Goal: Task Accomplishment & Management: Manage account settings

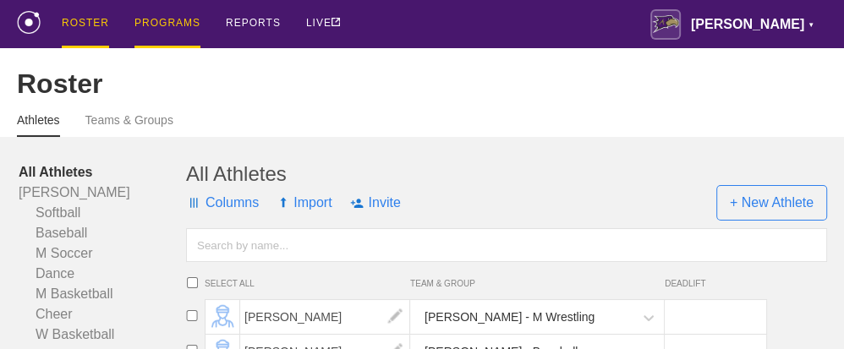
click at [170, 21] on div "PROGRAMS" at bounding box center [167, 24] width 66 height 48
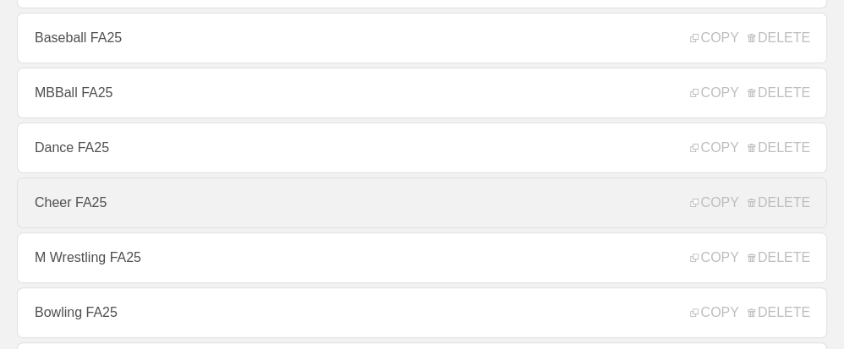
scroll to position [507, 0]
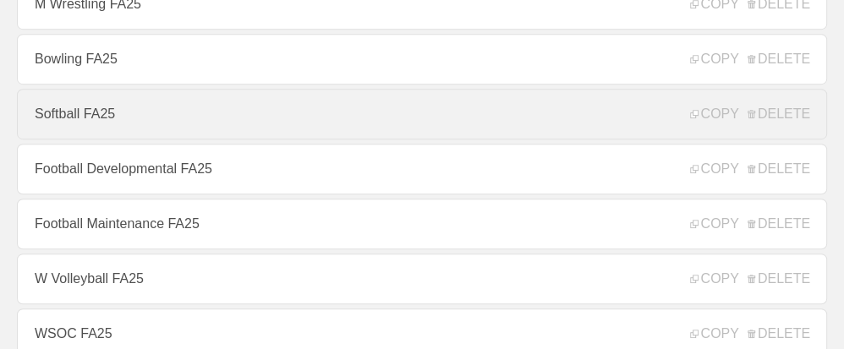
click at [86, 124] on link "Softball FA25" at bounding box center [422, 114] width 810 height 51
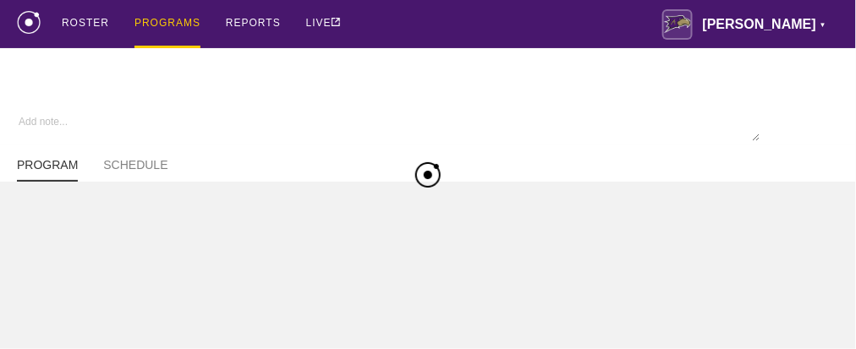
type textarea "x"
type input "Softball FA25"
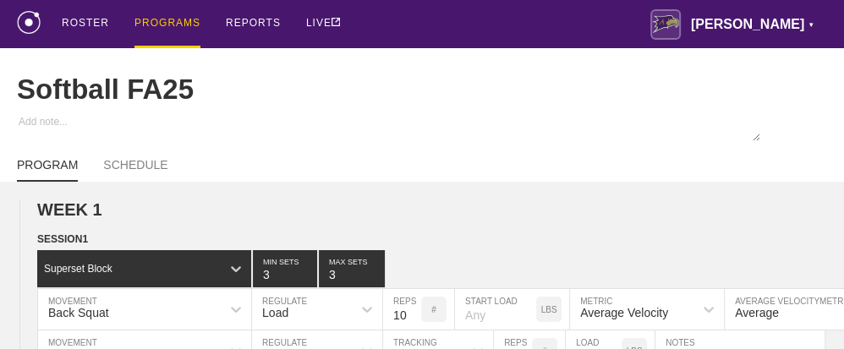
click at [162, 19] on div "PROGRAMS" at bounding box center [167, 24] width 66 height 48
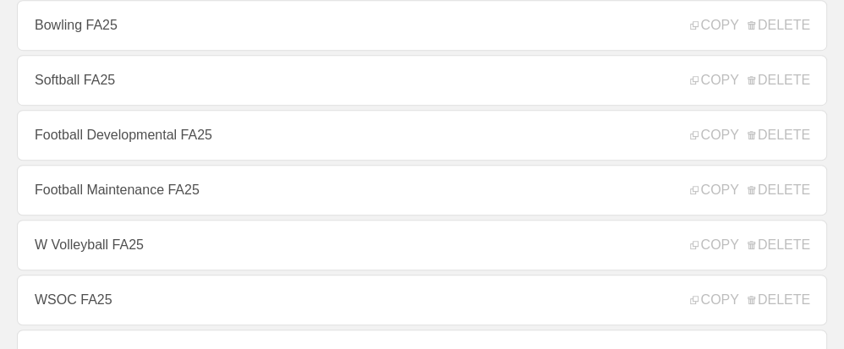
scroll to position [575, 0]
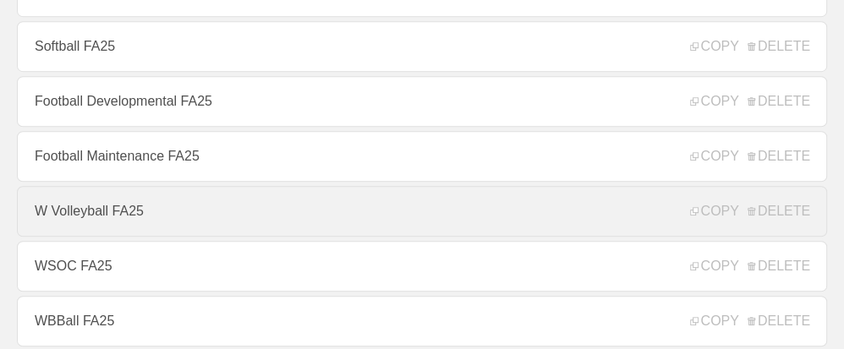
click at [129, 217] on link "W Volleyball FA25" at bounding box center [422, 211] width 810 height 51
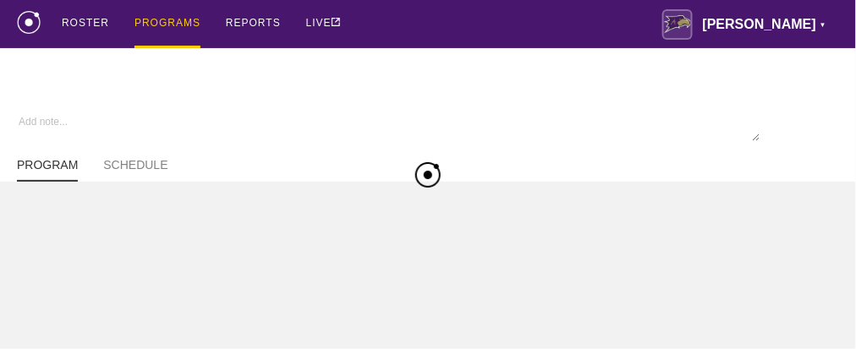
type textarea "x"
type input "W Volleyball FA25"
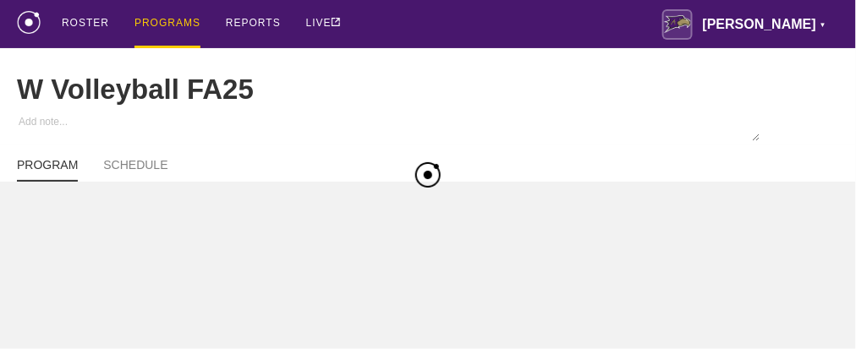
click at [408, 44] on div "ROSTER PROGRAMS REPORTS LIVE [PERSON_NAME] ▼ [PERSON_NAME][EMAIL_ADDRESS][PERSO…" at bounding box center [428, 24] width 822 height 48
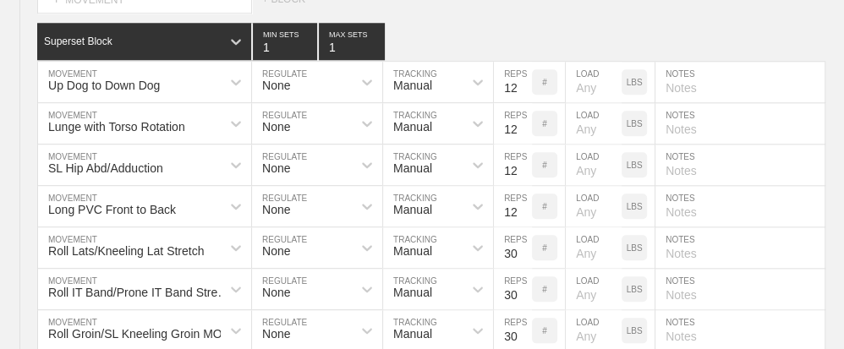
scroll to position [16378, 0]
